Goal: Task Accomplishment & Management: Manage account settings

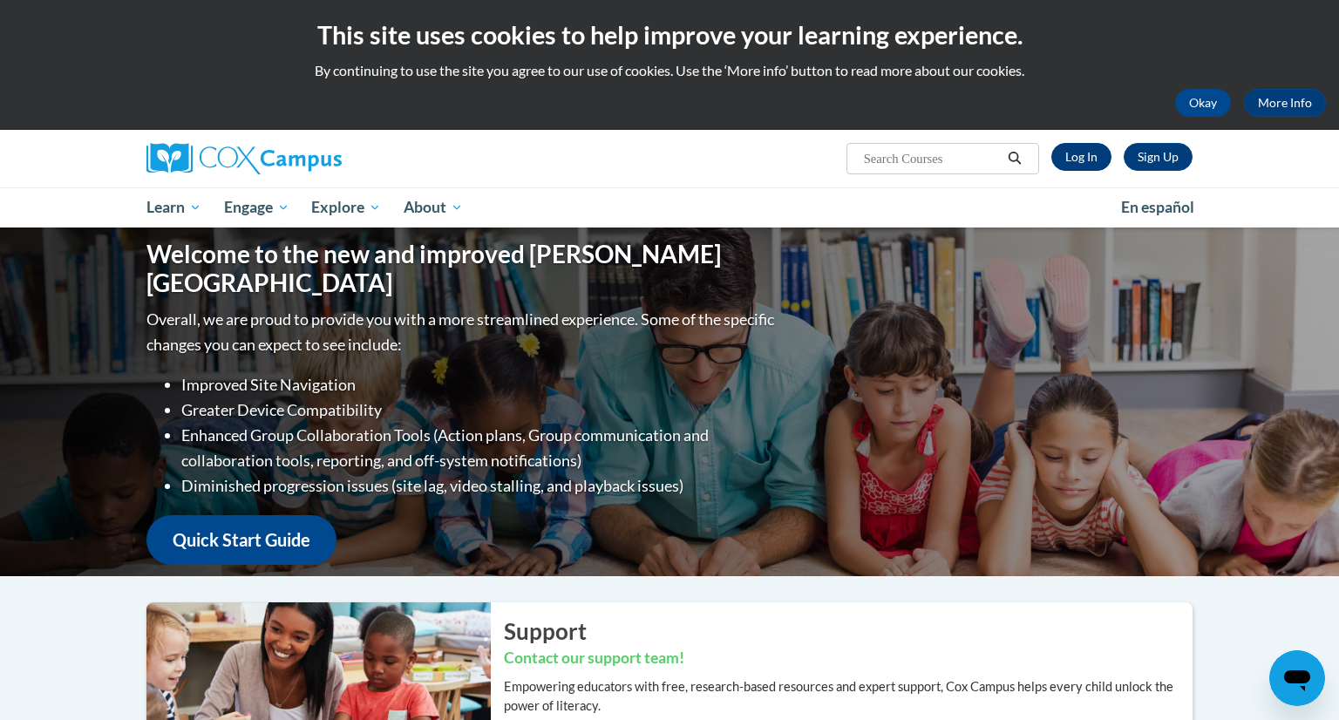
click at [1088, 159] on link "Log In" at bounding box center [1081, 157] width 60 height 28
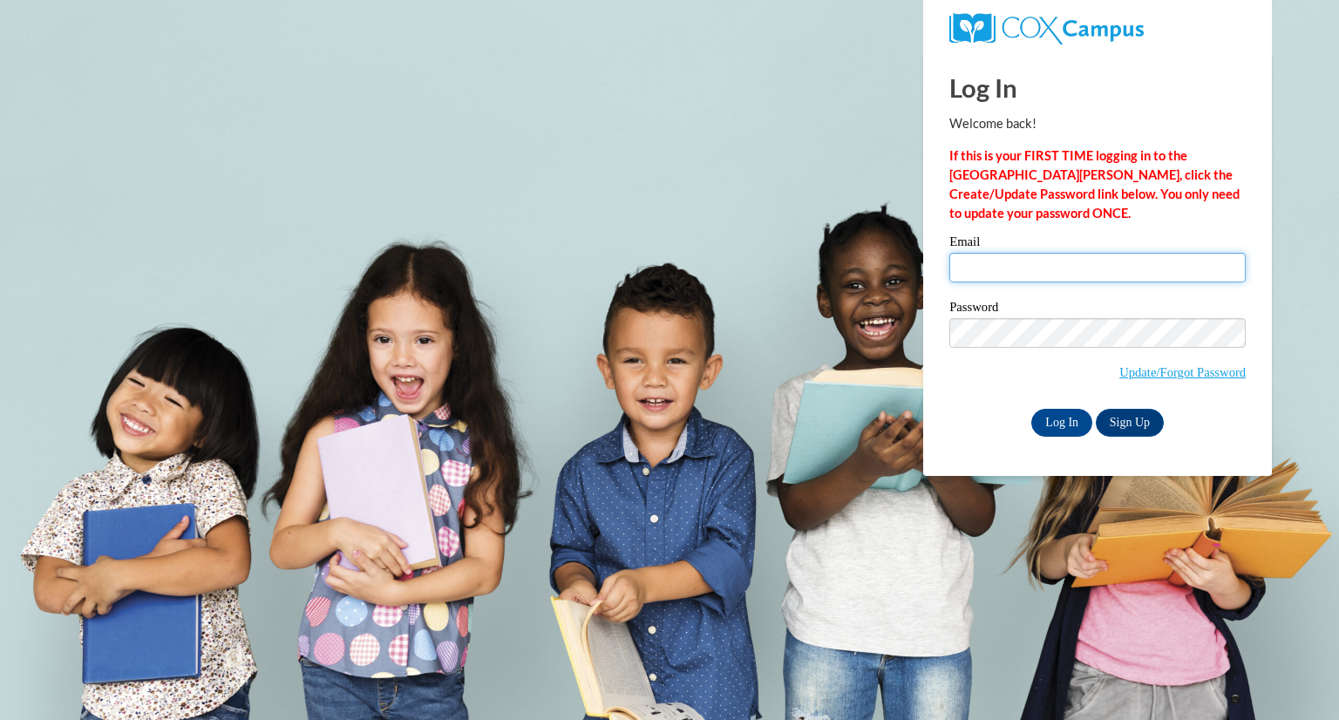
click at [1094, 266] on input "Email" at bounding box center [1097, 268] width 296 height 30
type input "[EMAIL_ADDRESS][DOMAIN_NAME]"
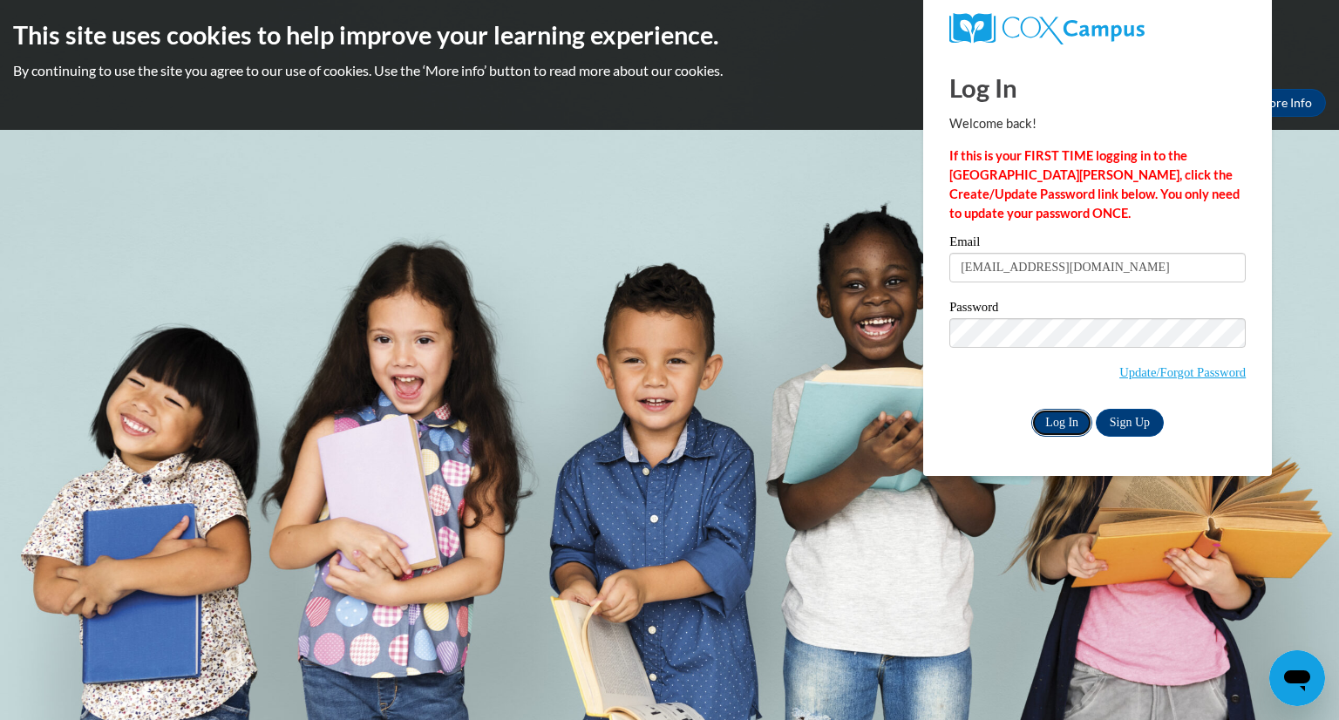
click at [1075, 435] on input "Log In" at bounding box center [1061, 423] width 61 height 28
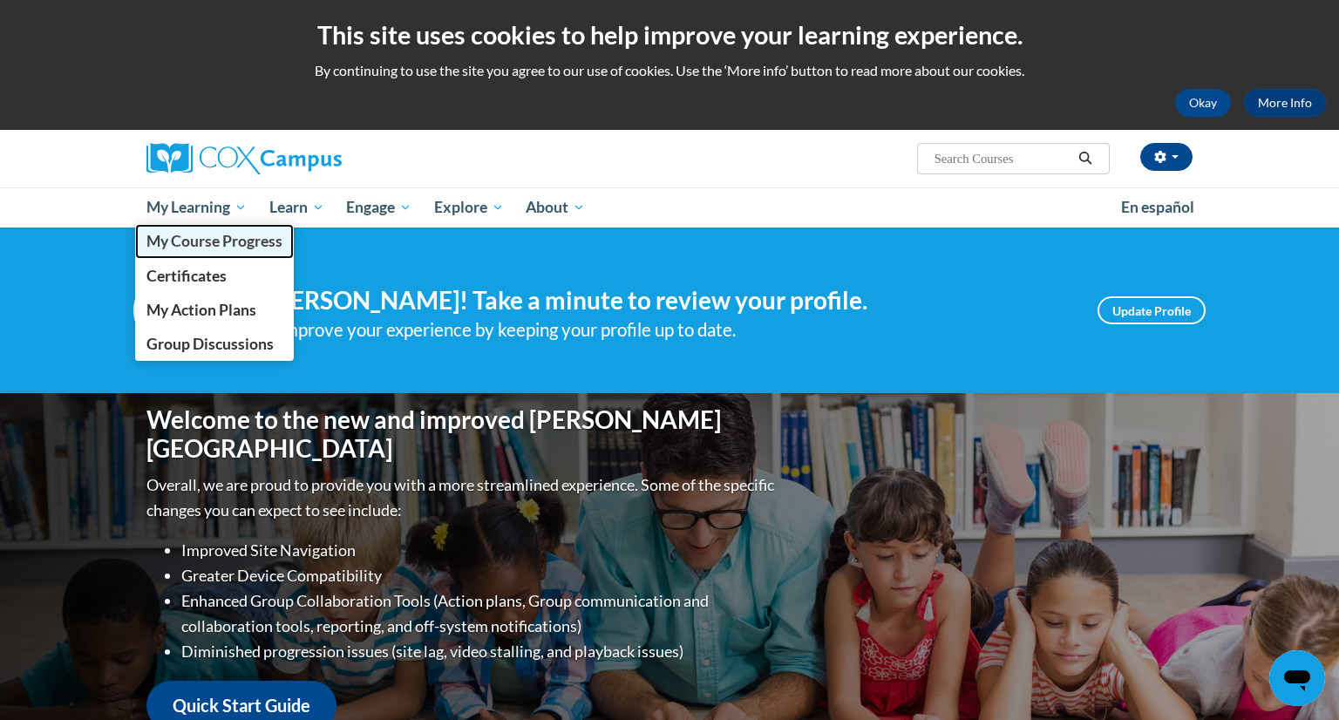
click at [210, 249] on span "My Course Progress" at bounding box center [214, 241] width 136 height 18
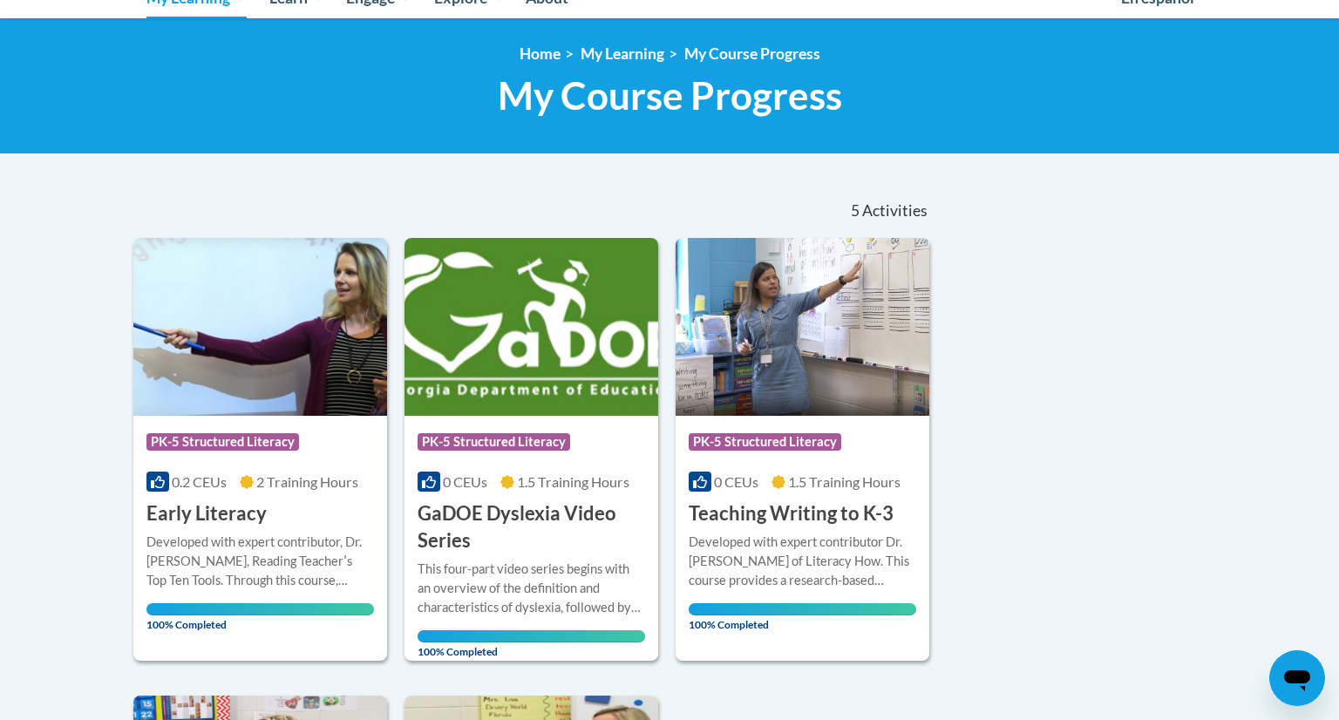
scroll to position [211, 0]
